Goal: Obtain resource: Download file/media

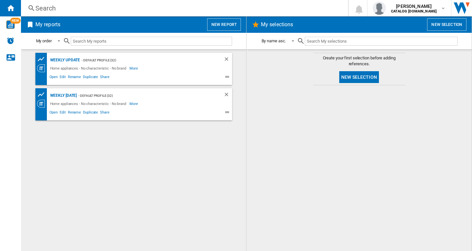
click at [218, 26] on button "New report" at bounding box center [224, 24] width 34 height 12
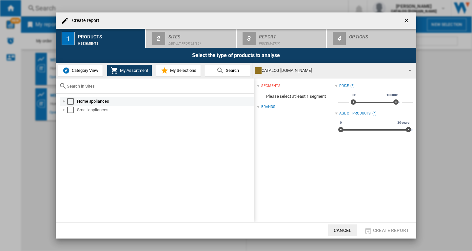
click at [60, 100] on div "Home appliances" at bounding box center [157, 101] width 194 height 9
click at [65, 102] on div at bounding box center [64, 101] width 7 height 7
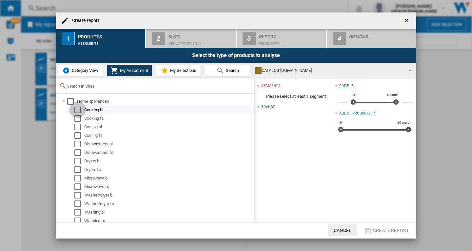
click at [75, 109] on div "Select" at bounding box center [77, 110] width 7 height 7
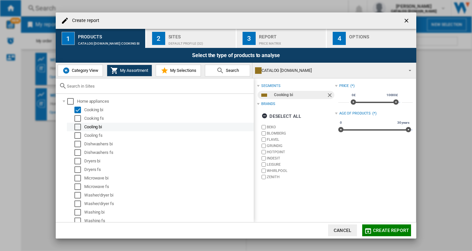
click at [76, 128] on div "Select" at bounding box center [77, 127] width 7 height 7
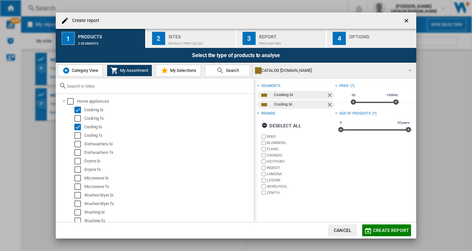
click at [381, 229] on span "Create report" at bounding box center [391, 230] width 36 height 5
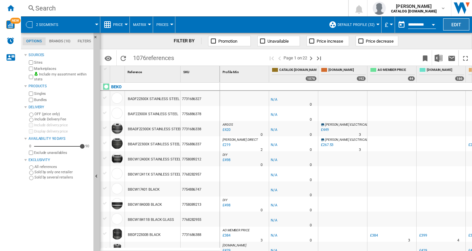
click at [455, 27] on button "Edit" at bounding box center [456, 24] width 26 height 12
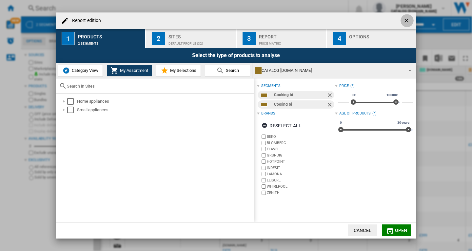
click at [407, 21] on ng-md-icon "getI18NText('BUTTONS.CLOSE_DIALOG')" at bounding box center [407, 21] width 8 height 8
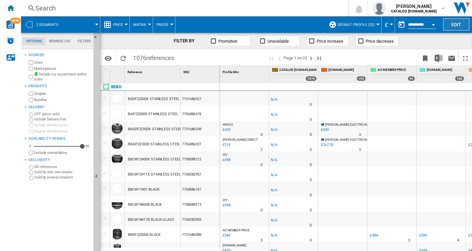
click at [459, 25] on button "Edit" at bounding box center [456, 24] width 26 height 12
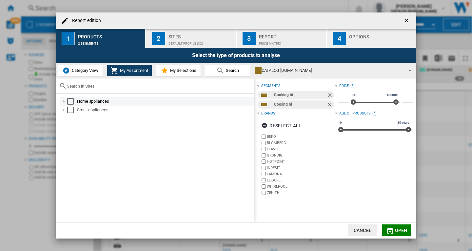
click at [65, 100] on div "Report edition ..." at bounding box center [64, 101] width 7 height 7
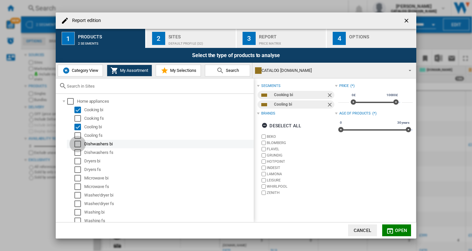
click at [78, 146] on div "Select" at bounding box center [77, 144] width 7 height 7
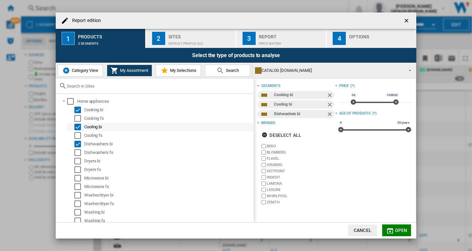
click at [79, 127] on div "Select" at bounding box center [77, 127] width 7 height 7
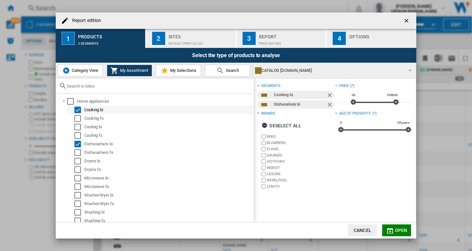
click at [78, 109] on div "Select" at bounding box center [77, 110] width 7 height 7
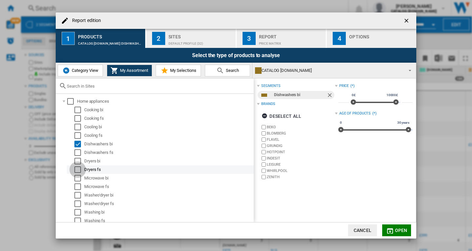
click at [79, 168] on div "Select" at bounding box center [77, 169] width 7 height 7
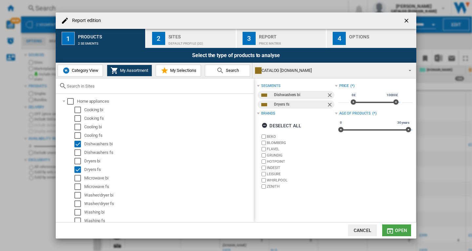
drag, startPoint x: 395, startPoint y: 231, endPoint x: 452, endPoint y: 160, distance: 91.7
click at [395, 230] on button "Open" at bounding box center [396, 230] width 29 height 12
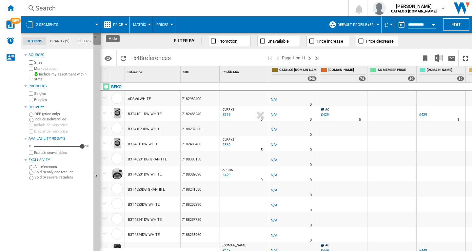
click at [96, 36] on ng-md-icon "Hide" at bounding box center [97, 39] width 8 height 8
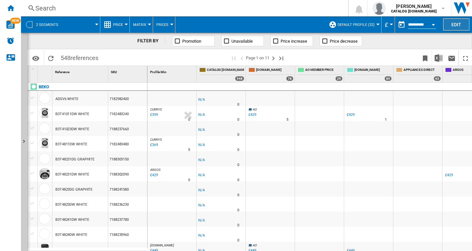
click at [456, 24] on button "Edit" at bounding box center [456, 24] width 26 height 12
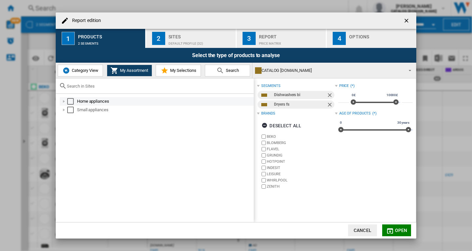
click at [64, 101] on div "Report edition ..." at bounding box center [64, 101] width 7 height 7
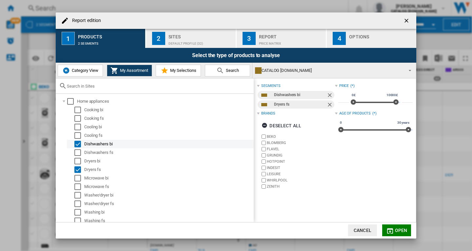
click at [76, 141] on div "Select" at bounding box center [77, 144] width 7 height 7
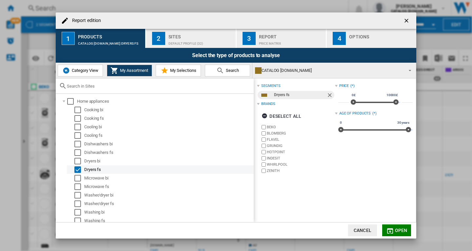
click at [75, 168] on div "Select" at bounding box center [77, 169] width 7 height 7
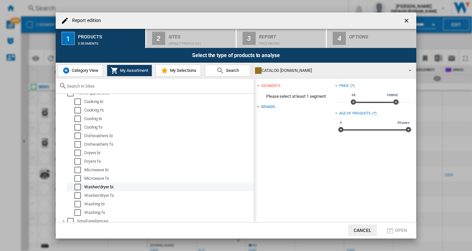
scroll to position [11, 0]
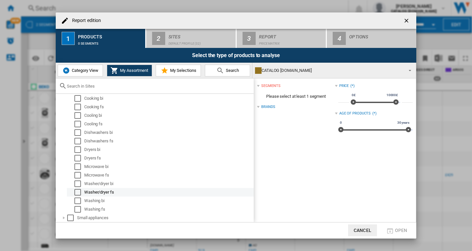
click at [76, 192] on div "Select" at bounding box center [77, 192] width 7 height 7
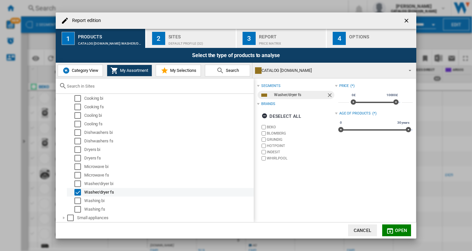
click at [77, 191] on div "Select" at bounding box center [77, 192] width 7 height 7
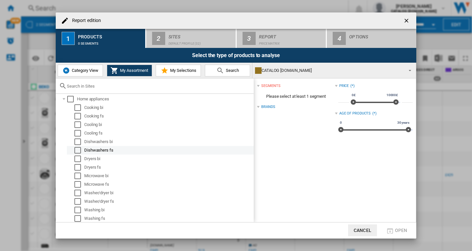
scroll to position [0, 0]
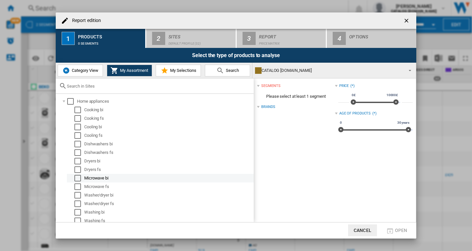
click at [76, 178] on div "Select" at bounding box center [77, 178] width 7 height 7
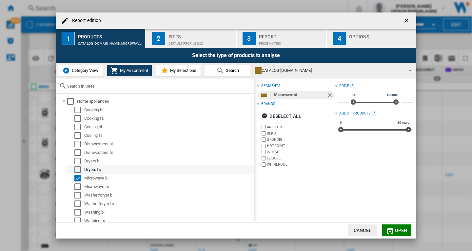
click at [76, 169] on div "Select" at bounding box center [77, 169] width 7 height 7
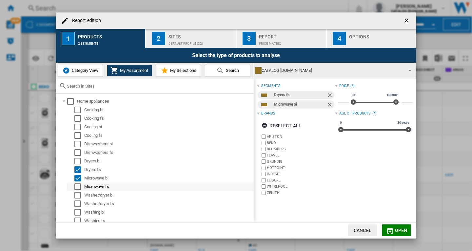
click at [77, 187] on div "Select" at bounding box center [77, 186] width 7 height 7
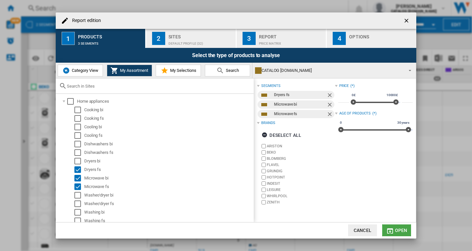
click at [397, 230] on span "Open" at bounding box center [401, 230] width 12 height 5
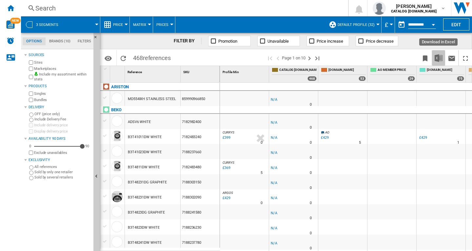
click at [441, 57] on img "Download in Excel" at bounding box center [439, 58] width 8 height 8
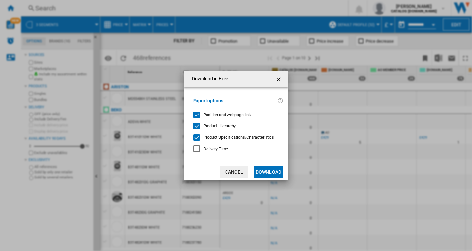
click at [223, 125] on span "Product Hierarchy" at bounding box center [219, 125] width 32 height 5
click at [219, 125] on span "Product Hierarchy" at bounding box center [219, 125] width 32 height 5
click at [236, 113] on span "Position and webpage link" at bounding box center [227, 114] width 48 height 5
click at [270, 171] on button "Download" at bounding box center [269, 172] width 30 height 12
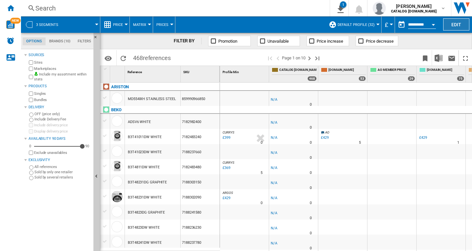
click at [452, 25] on button "Edit" at bounding box center [456, 24] width 26 height 12
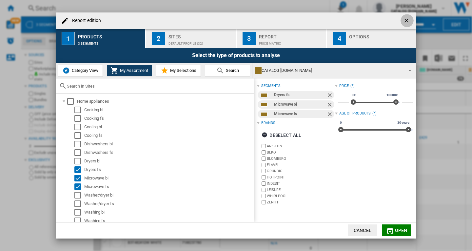
drag, startPoint x: 404, startPoint y: 20, endPoint x: 91, endPoint y: 30, distance: 313.0
click at [403, 20] on ng-md-icon "getI18NText('BUTTONS.CLOSE_DIALOG')" at bounding box center [407, 21] width 8 height 8
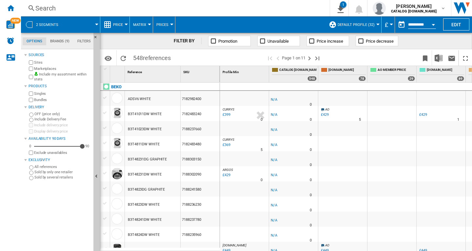
click at [10, 7] on ng-md-icon "Home" at bounding box center [11, 8] width 8 height 8
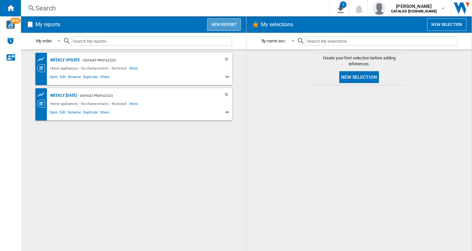
click at [223, 24] on button "New report" at bounding box center [224, 24] width 34 height 12
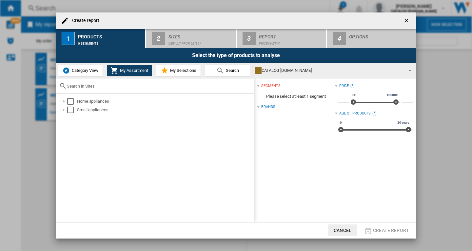
click at [74, 69] on span "Category View" at bounding box center [84, 70] width 28 height 5
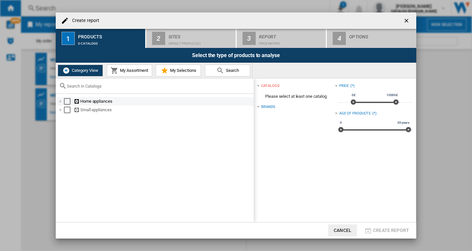
click at [64, 102] on div "Create report ..." at bounding box center [60, 101] width 7 height 7
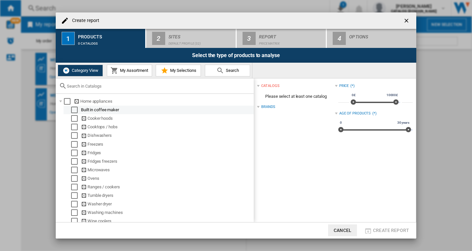
click at [72, 110] on div "Select" at bounding box center [74, 110] width 7 height 7
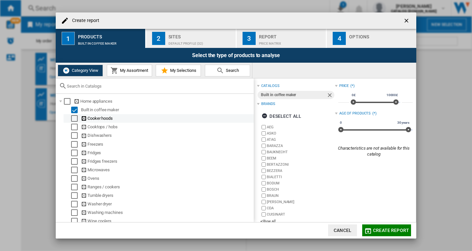
click at [73, 119] on div "Select" at bounding box center [74, 118] width 7 height 7
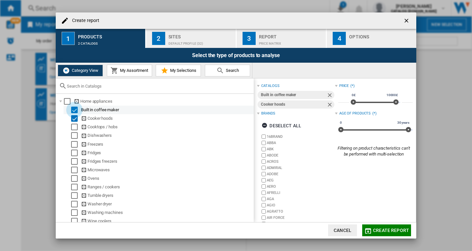
click at [74, 109] on div "Select" at bounding box center [74, 110] width 7 height 7
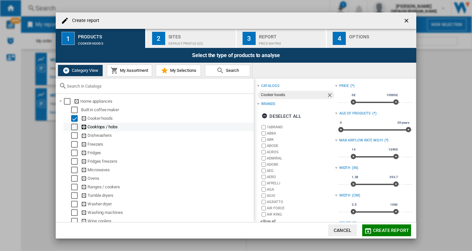
click at [74, 128] on div "Select" at bounding box center [74, 127] width 7 height 7
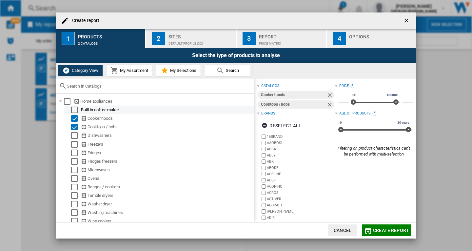
click at [74, 110] on div "Select" at bounding box center [74, 110] width 7 height 7
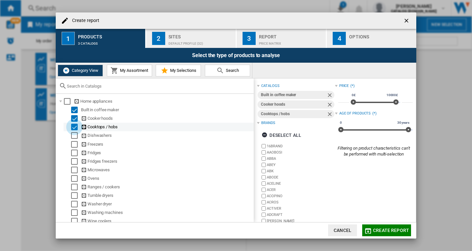
click at [74, 127] on div "Select" at bounding box center [74, 127] width 7 height 7
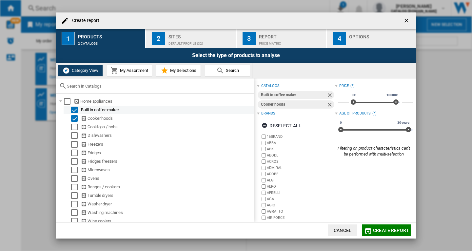
click at [75, 110] on div "Select" at bounding box center [74, 110] width 7 height 7
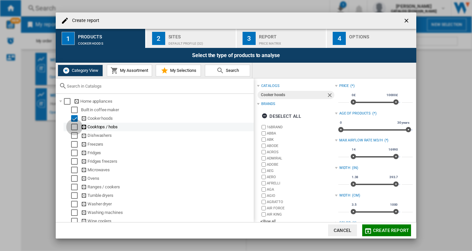
click at [75, 128] on div "Select" at bounding box center [74, 127] width 7 height 7
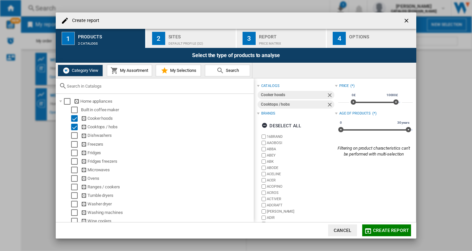
click at [381, 229] on span "Create report" at bounding box center [391, 230] width 36 height 5
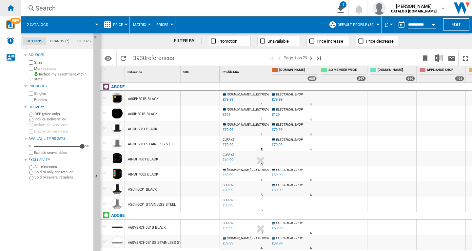
click at [11, 9] on ng-md-icon "Home" at bounding box center [11, 8] width 8 height 8
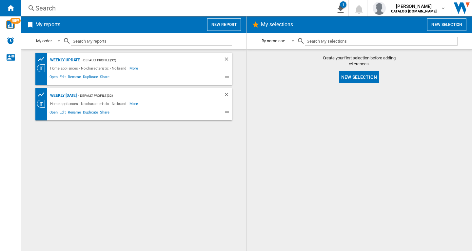
click at [226, 24] on button "New report" at bounding box center [224, 24] width 34 height 12
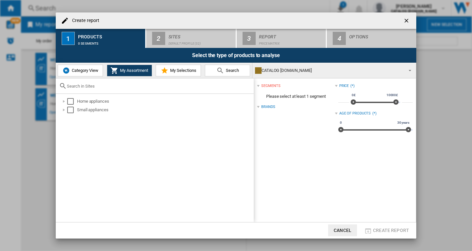
click at [78, 70] on span "Category View" at bounding box center [84, 70] width 28 height 5
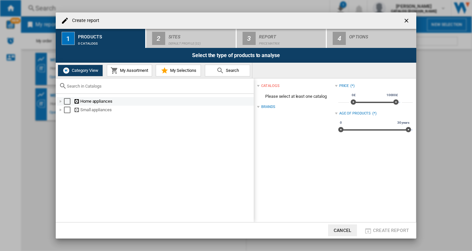
click at [61, 101] on div "Create report ..." at bounding box center [60, 101] width 7 height 7
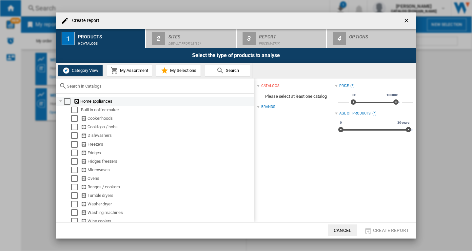
click at [63, 101] on div "Create report ..." at bounding box center [60, 101] width 7 height 7
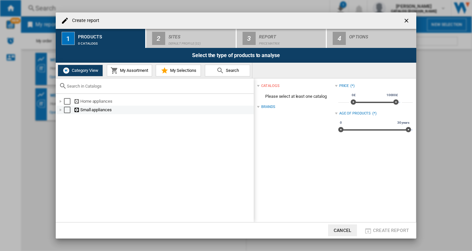
click at [60, 111] on div "Create report ..." at bounding box center [60, 110] width 7 height 7
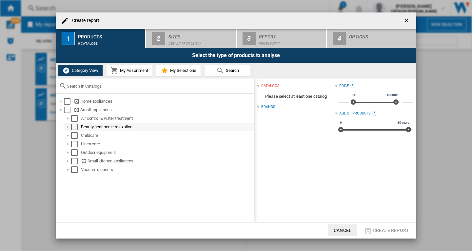
click at [71, 126] on div "Create report ..." at bounding box center [68, 127] width 7 height 7
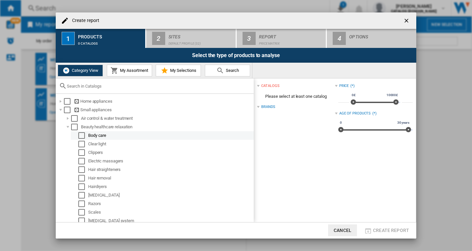
click at [79, 135] on div "Select" at bounding box center [81, 135] width 7 height 7
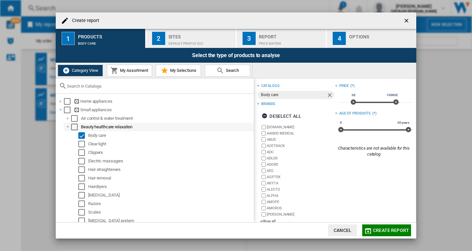
click at [68, 126] on div "Create report ..." at bounding box center [68, 127] width 7 height 7
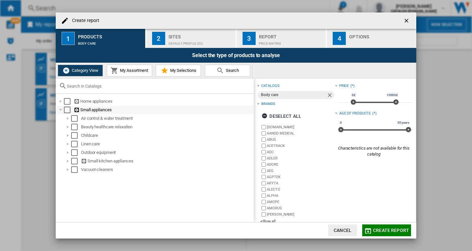
click at [61, 111] on div "Create report ..." at bounding box center [60, 110] width 7 height 7
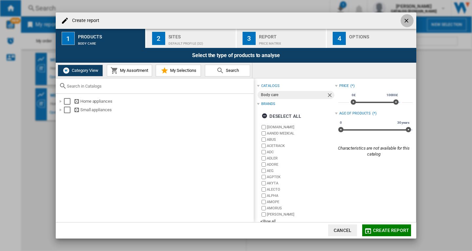
click at [403, 19] on ng-md-icon "getI18NText('BUTTONS.CLOSE_DIALOG')" at bounding box center [407, 21] width 8 height 8
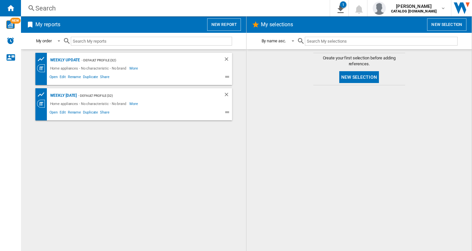
click at [223, 26] on button "New report" at bounding box center [224, 24] width 34 height 12
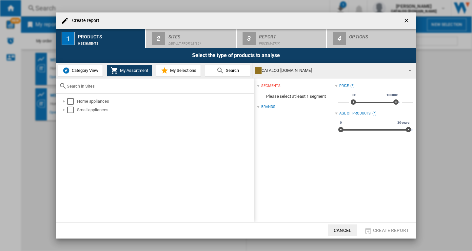
click at [76, 73] on button "Category View" at bounding box center [80, 71] width 45 height 12
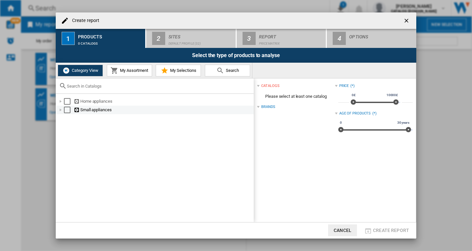
click at [61, 109] on div "Create report ..." at bounding box center [60, 110] width 7 height 7
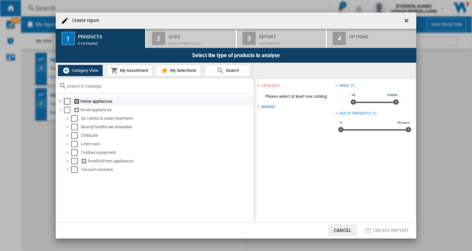
click at [61, 100] on div "Create report ..." at bounding box center [60, 101] width 7 height 7
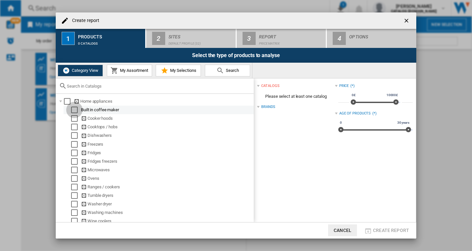
click at [72, 110] on div "Select" at bounding box center [74, 110] width 7 height 7
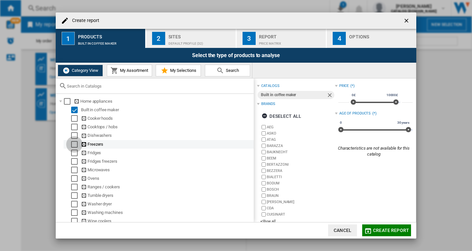
click at [75, 144] on div "Select" at bounding box center [74, 144] width 7 height 7
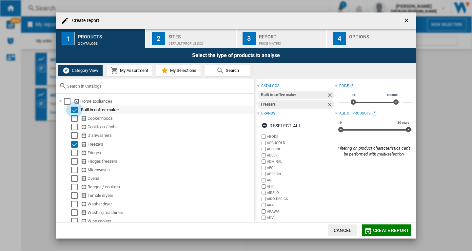
click at [75, 108] on div "Select" at bounding box center [74, 110] width 7 height 7
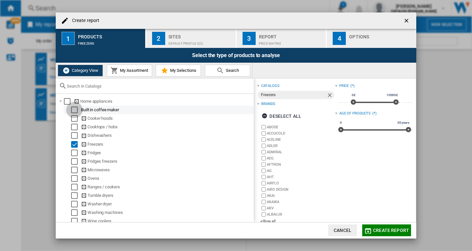
click at [75, 111] on div "Select" at bounding box center [74, 110] width 7 height 7
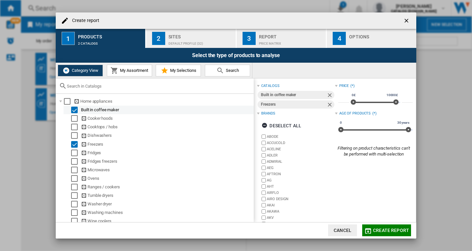
click at [73, 109] on div "Select" at bounding box center [74, 110] width 7 height 7
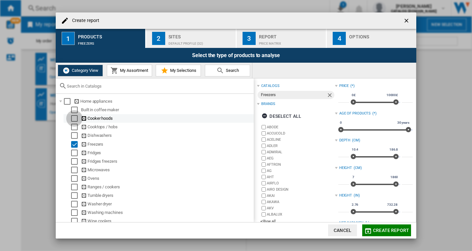
click at [73, 119] on div "Select" at bounding box center [74, 118] width 7 height 7
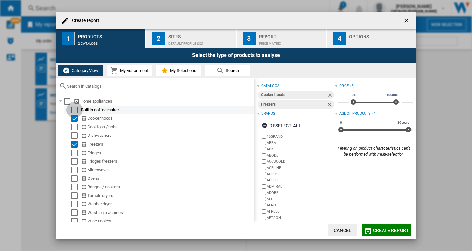
click at [74, 110] on div "Select" at bounding box center [74, 110] width 7 height 7
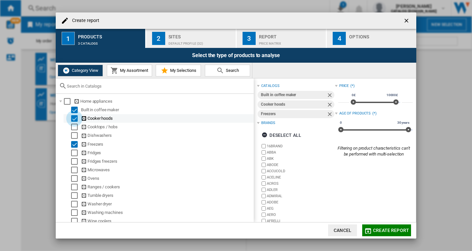
click at [74, 118] on div "Select" at bounding box center [74, 118] width 7 height 7
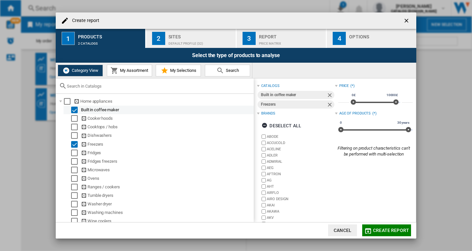
click at [75, 109] on div "Select" at bounding box center [74, 110] width 7 height 7
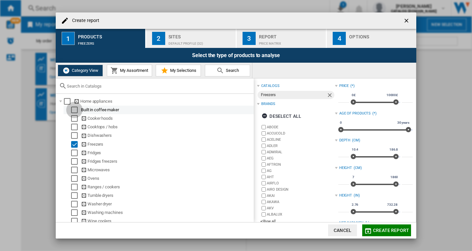
click at [73, 111] on div "Select" at bounding box center [74, 110] width 7 height 7
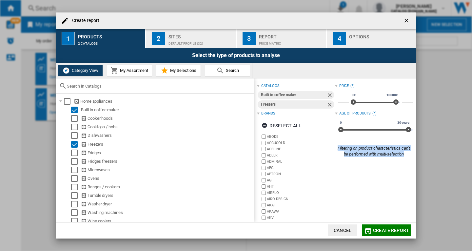
drag, startPoint x: 403, startPoint y: 155, endPoint x: 335, endPoint y: 149, distance: 68.8
click at [335, 149] on div "Filtering on product characteristics can't be performed with multi-selection" at bounding box center [374, 151] width 78 height 12
copy div "Filtering on product characteristics can't be performed with multi-selection"
drag, startPoint x: 75, startPoint y: 110, endPoint x: 75, endPoint y: 116, distance: 5.9
click at [75, 110] on div "Select" at bounding box center [74, 110] width 7 height 7
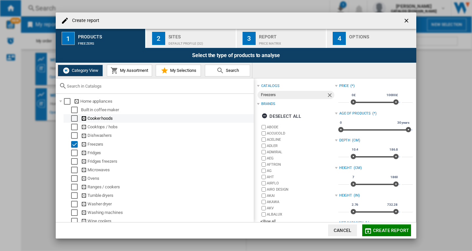
click at [73, 119] on div "Select" at bounding box center [74, 118] width 7 height 7
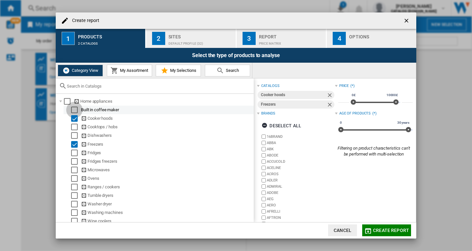
click at [72, 109] on div "Select" at bounding box center [74, 110] width 7 height 7
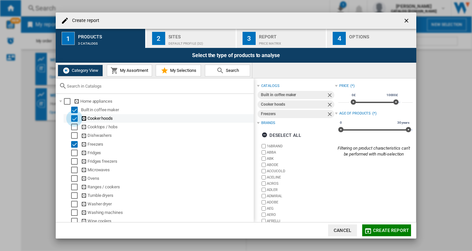
click at [74, 118] on div "Select" at bounding box center [74, 118] width 7 height 7
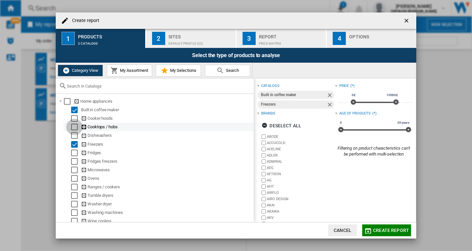
click at [74, 129] on div "Select" at bounding box center [74, 127] width 7 height 7
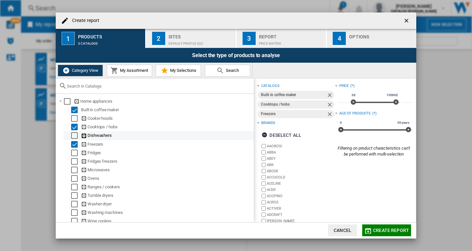
click at [74, 135] on div "Select" at bounding box center [74, 135] width 7 height 7
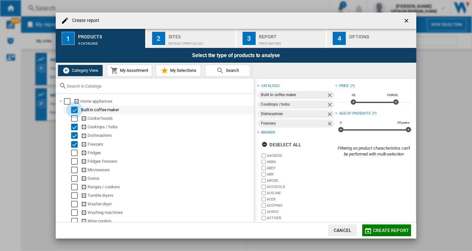
click at [75, 110] on div "Select" at bounding box center [74, 110] width 7 height 7
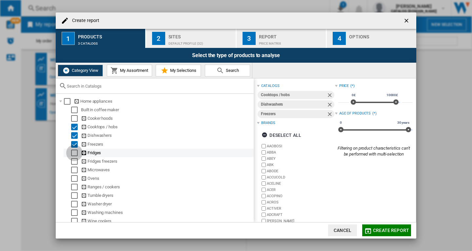
click at [74, 150] on div "Select" at bounding box center [74, 153] width 7 height 7
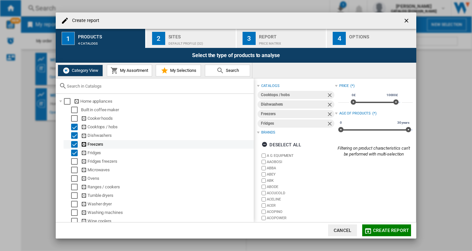
click at [73, 144] on div "Select" at bounding box center [74, 144] width 7 height 7
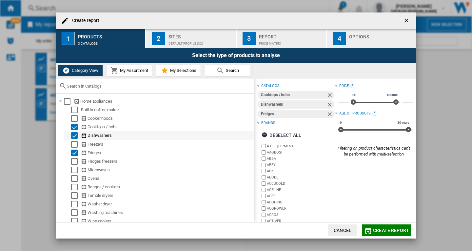
click at [75, 136] on div "Select" at bounding box center [74, 135] width 7 height 7
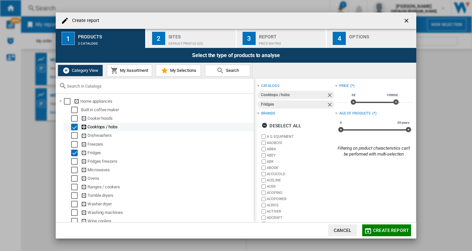
click at [75, 130] on div "Select" at bounding box center [74, 127] width 7 height 7
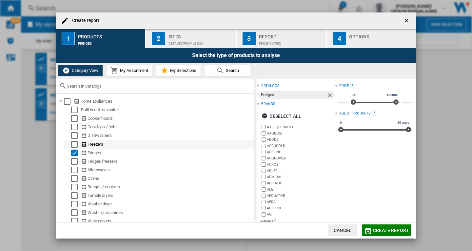
click at [73, 145] on div "Select" at bounding box center [74, 144] width 7 height 7
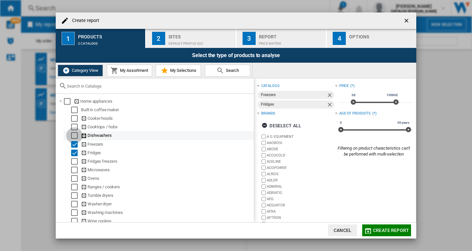
click at [75, 137] on div "Select" at bounding box center [74, 135] width 7 height 7
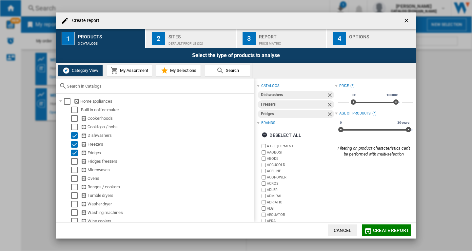
click at [179, 70] on span "My Selections" at bounding box center [183, 70] width 28 height 5
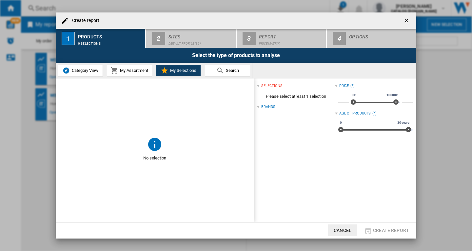
click at [80, 72] on span "Category View" at bounding box center [84, 70] width 28 height 5
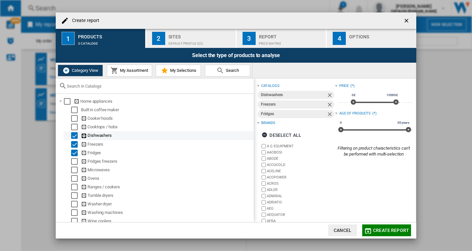
click at [74, 134] on div "Select" at bounding box center [74, 135] width 7 height 7
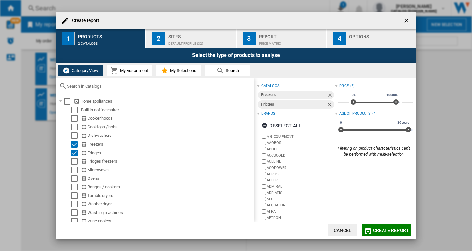
drag, startPoint x: 65, startPoint y: 101, endPoint x: 74, endPoint y: 96, distance: 10.6
click at [65, 101] on div "Select" at bounding box center [67, 101] width 7 height 7
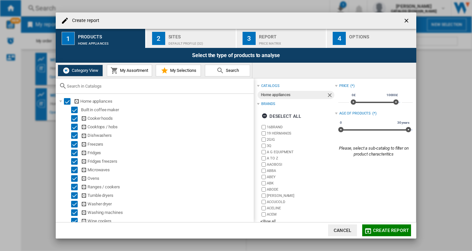
click at [136, 70] on span "My Assortment" at bounding box center [133, 70] width 30 height 5
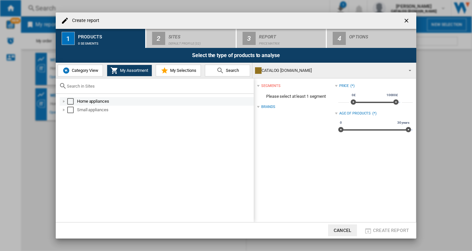
click at [66, 100] on div "Create report ..." at bounding box center [64, 101] width 7 height 7
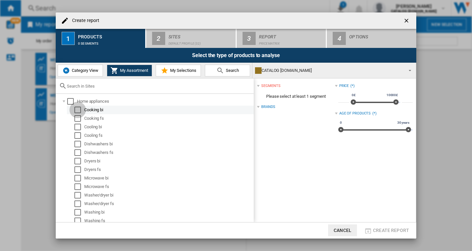
click at [76, 110] on div "Select" at bounding box center [77, 110] width 7 height 7
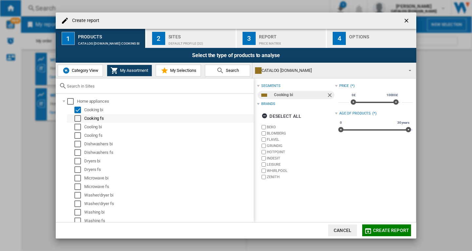
click at [77, 117] on div "Select" at bounding box center [77, 118] width 7 height 7
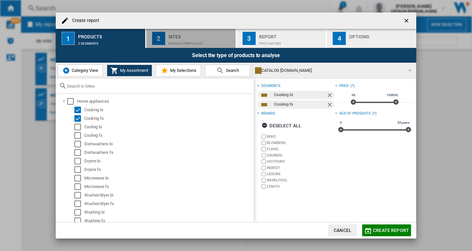
click at [184, 36] on div "Sites" at bounding box center [201, 34] width 65 height 7
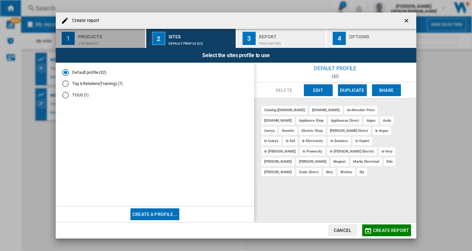
click at [101, 40] on div "2 segments" at bounding box center [110, 41] width 65 height 7
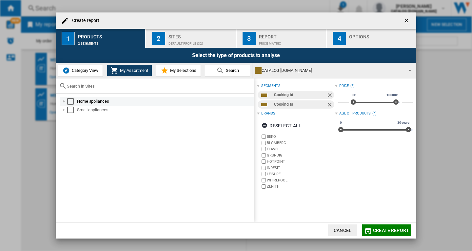
click at [64, 101] on div "Create report ..." at bounding box center [64, 101] width 7 height 7
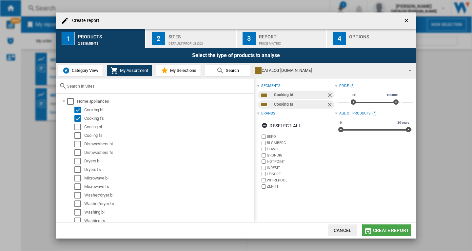
click at [383, 228] on span "Create report" at bounding box center [391, 230] width 36 height 5
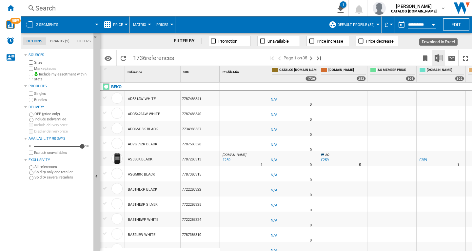
click at [438, 58] on img "Download in Excel" at bounding box center [439, 58] width 8 height 8
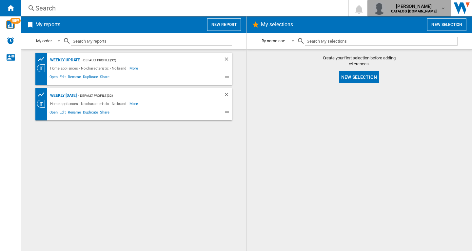
click at [424, 10] on b "CATALOG BEKO.UK" at bounding box center [414, 11] width 46 height 4
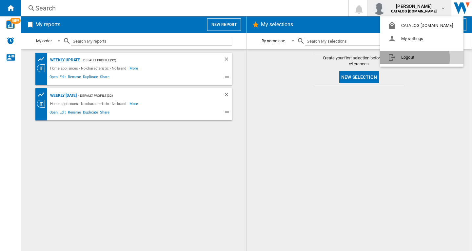
click at [405, 58] on button "Logout" at bounding box center [421, 57] width 83 height 13
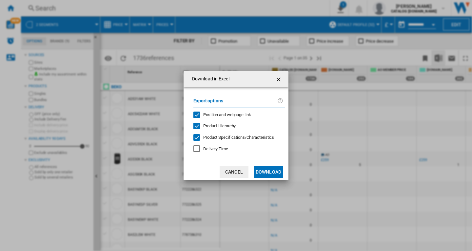
drag, startPoint x: 0, startPoint y: 0, endPoint x: 465, endPoint y: 2, distance: 464.9
click at [276, 170] on button "Download" at bounding box center [269, 172] width 30 height 12
